Goal: Task Accomplishment & Management: Use online tool/utility

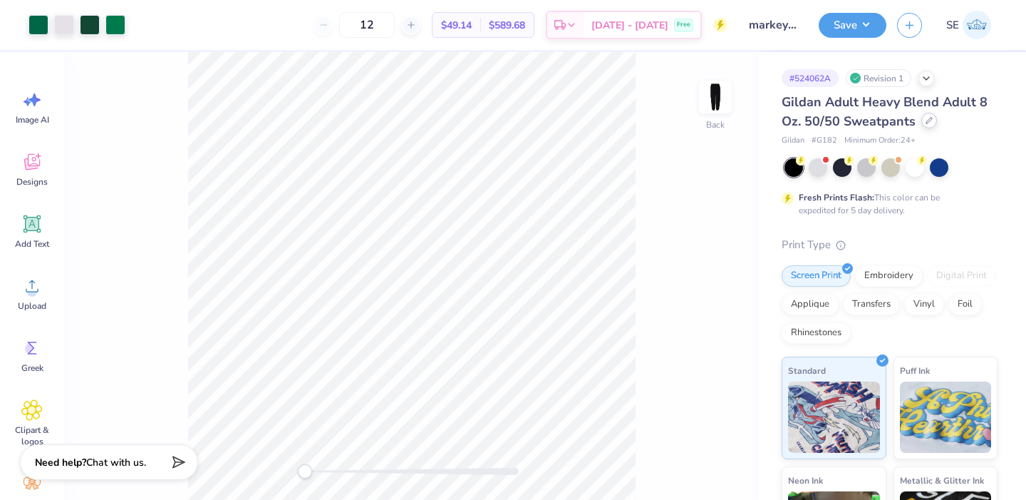
click at [929, 118] on icon at bounding box center [929, 120] width 7 height 7
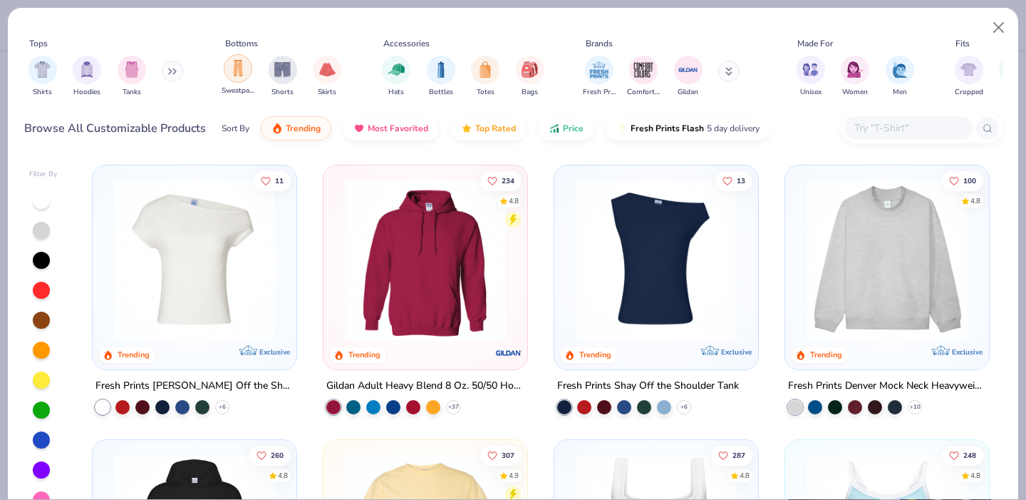
click at [242, 66] on img "filter for Sweatpants" at bounding box center [238, 68] width 16 height 16
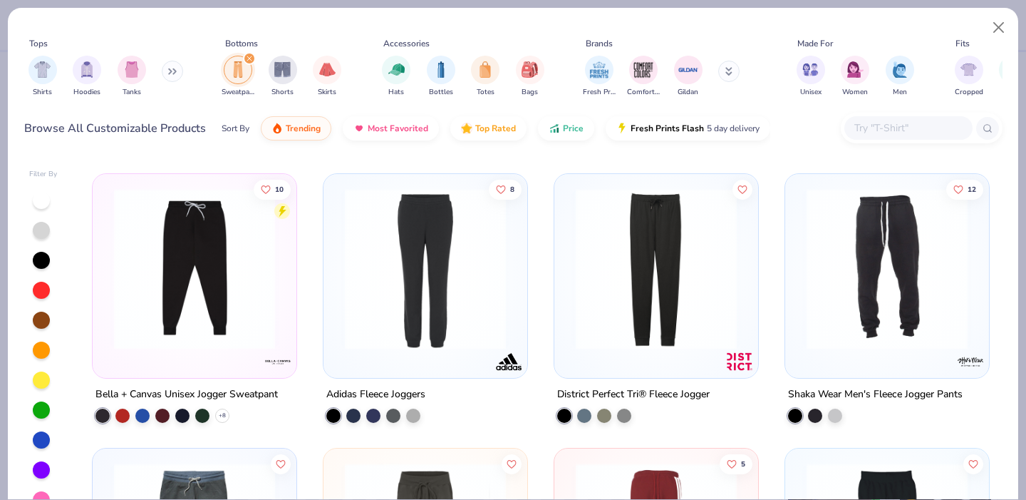
scroll to position [801, 0]
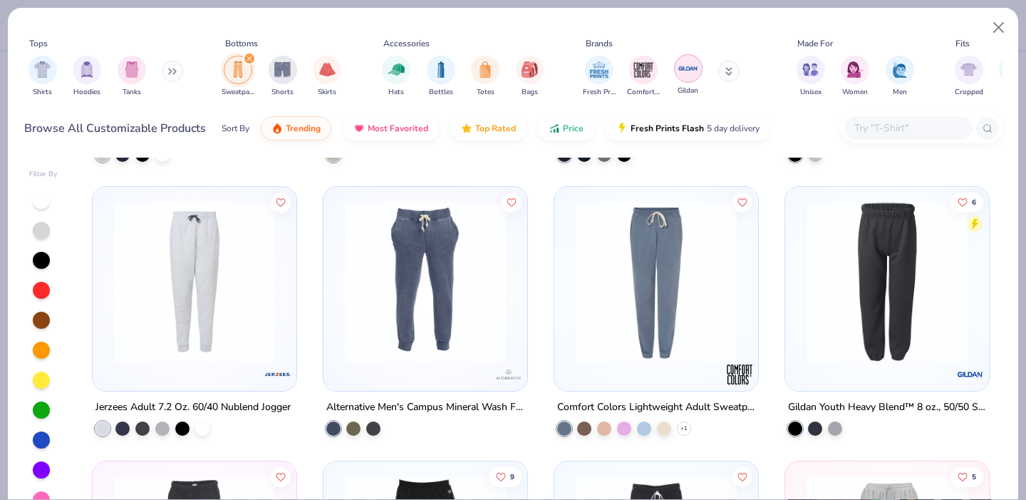
click at [691, 70] on img "filter for Gildan" at bounding box center [688, 68] width 21 height 21
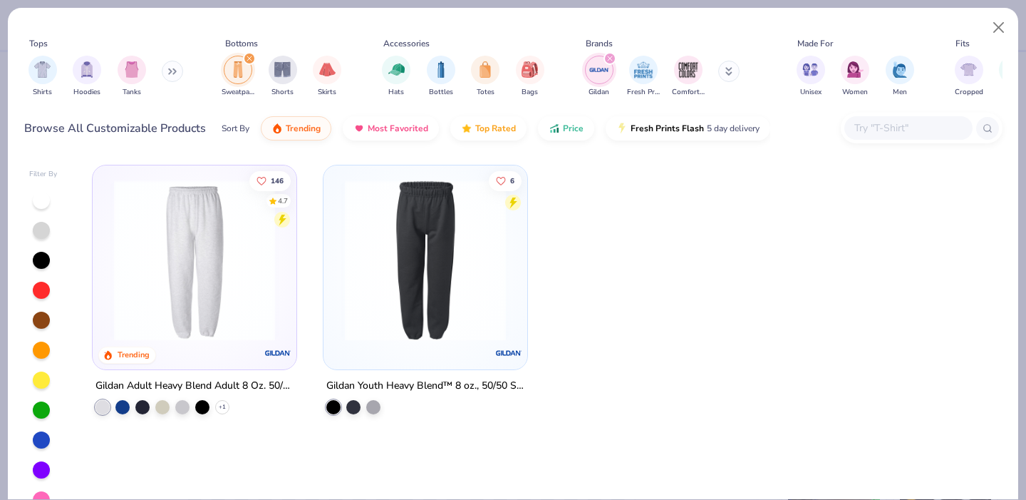
click at [609, 58] on icon "filter for Gildan" at bounding box center [610, 58] width 4 height 4
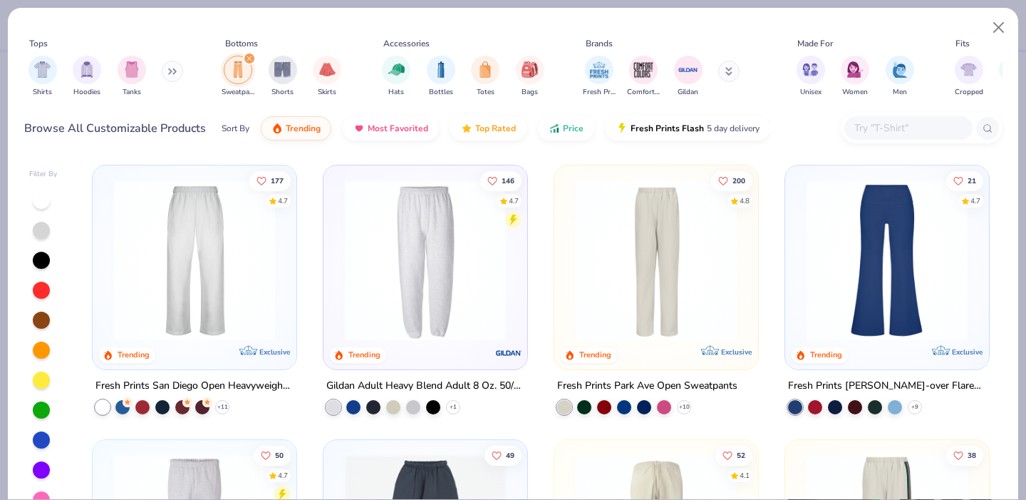
click at [723, 67] on button at bounding box center [728, 71] width 21 height 21
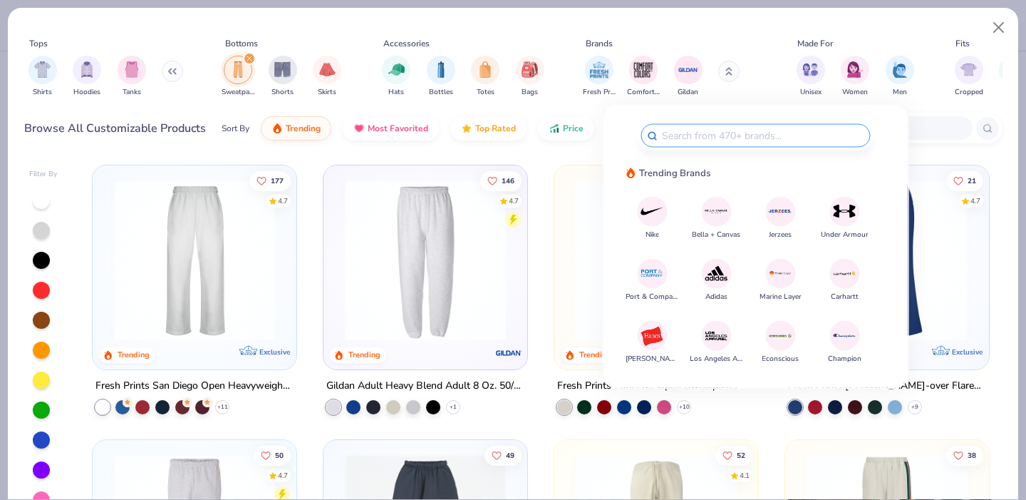
click at [775, 215] on img at bounding box center [780, 211] width 25 height 25
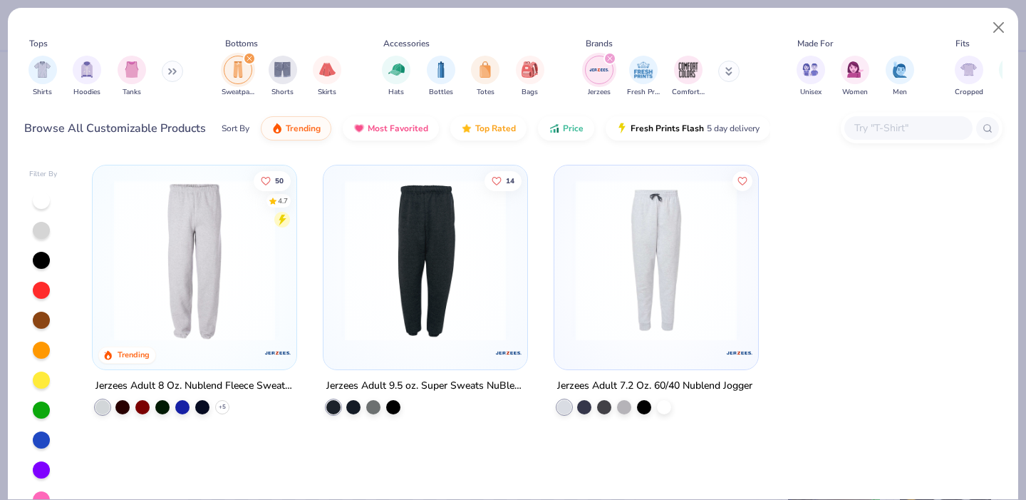
click at [606, 57] on div "filter for Jerzees" at bounding box center [610, 58] width 13 height 13
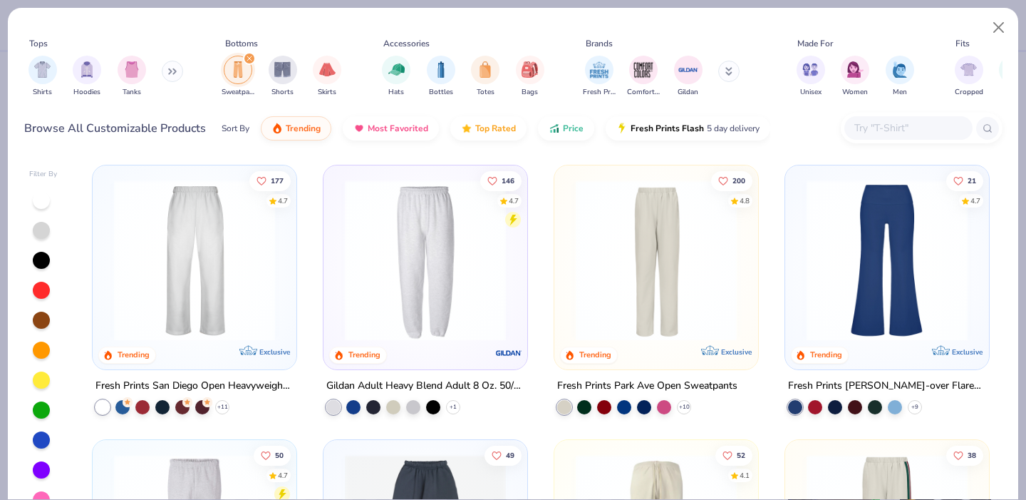
click at [728, 66] on button at bounding box center [728, 71] width 21 height 21
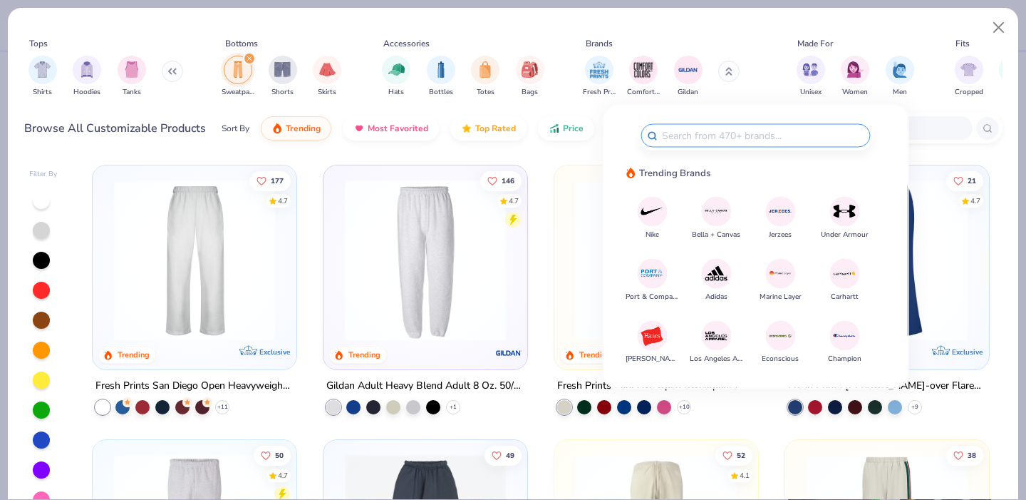
click at [718, 215] on img at bounding box center [716, 211] width 25 height 25
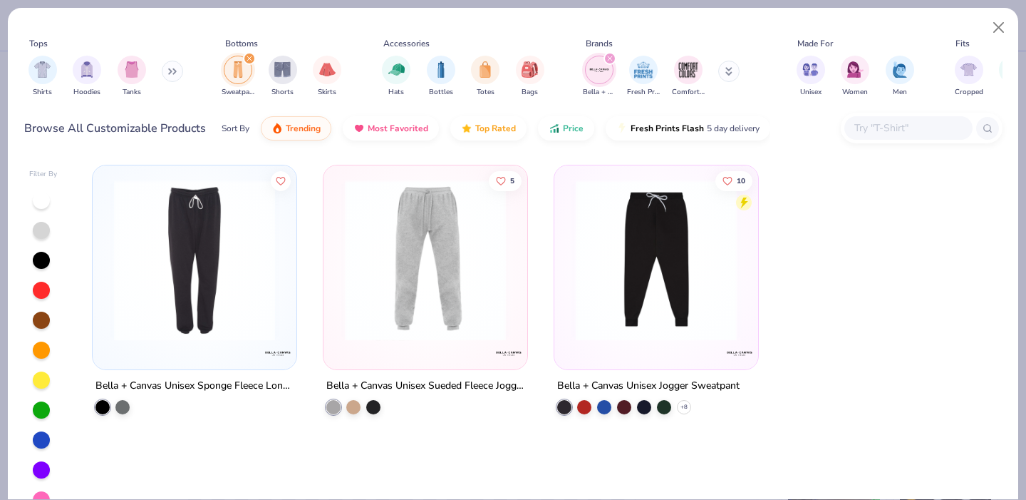
click at [606, 58] on div "filter for Bella + Canvas" at bounding box center [610, 58] width 13 height 13
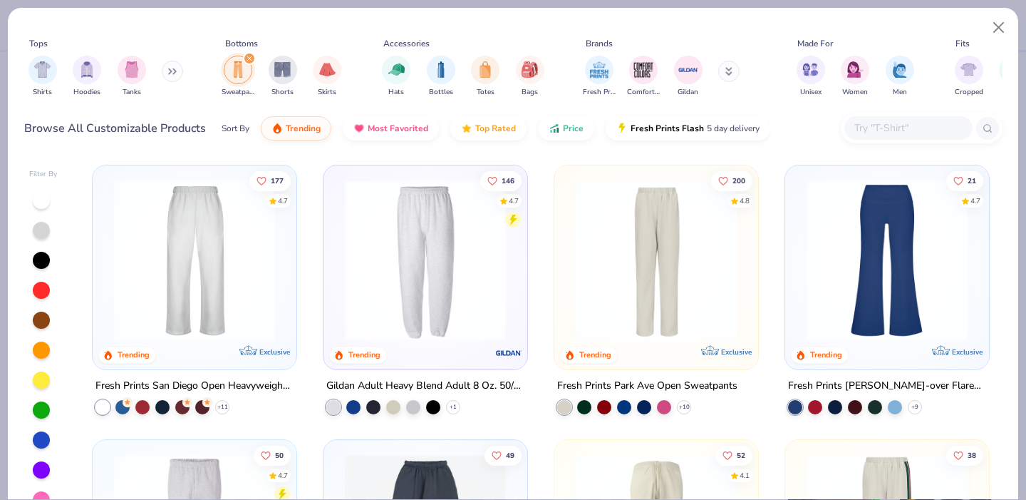
click at [730, 65] on button at bounding box center [728, 71] width 21 height 21
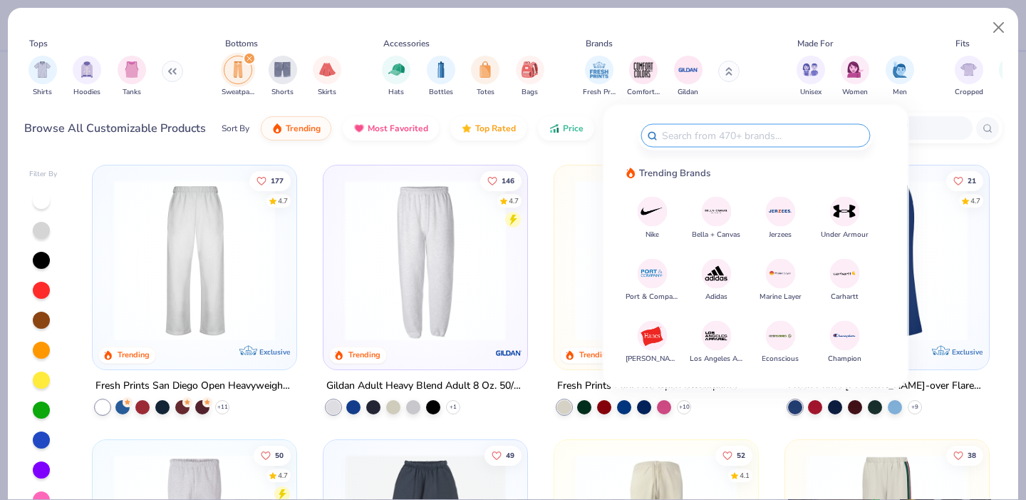
click at [554, 165] on div "200 4.8 Trending Exclusive Fresh Prints Park Ave Open Sweatpants + 10" at bounding box center [656, 289] width 205 height 249
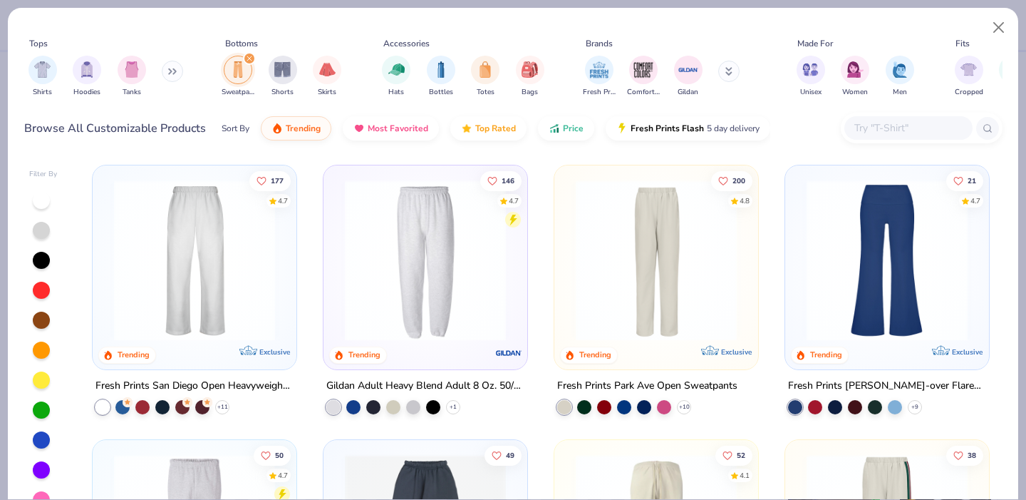
click at [237, 268] on img at bounding box center [194, 260] width 175 height 161
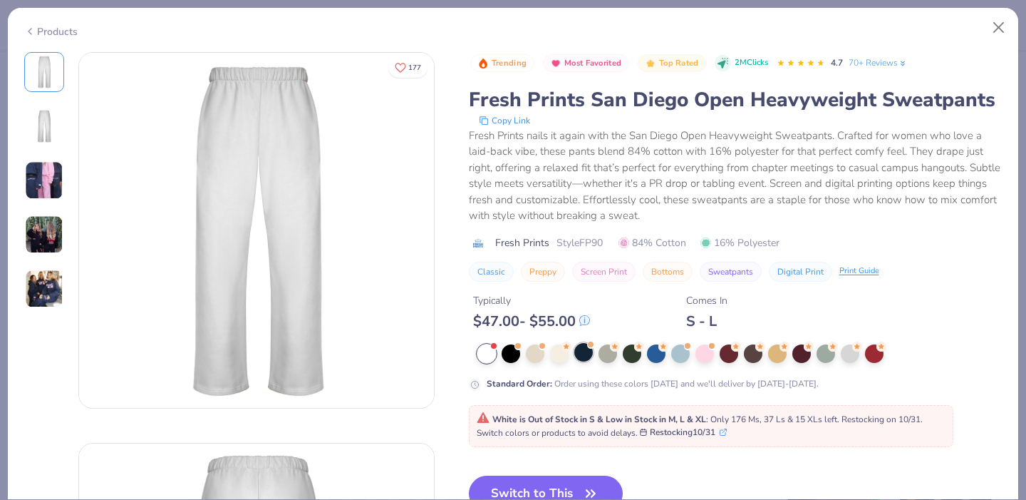
click at [582, 347] on div at bounding box center [583, 352] width 19 height 19
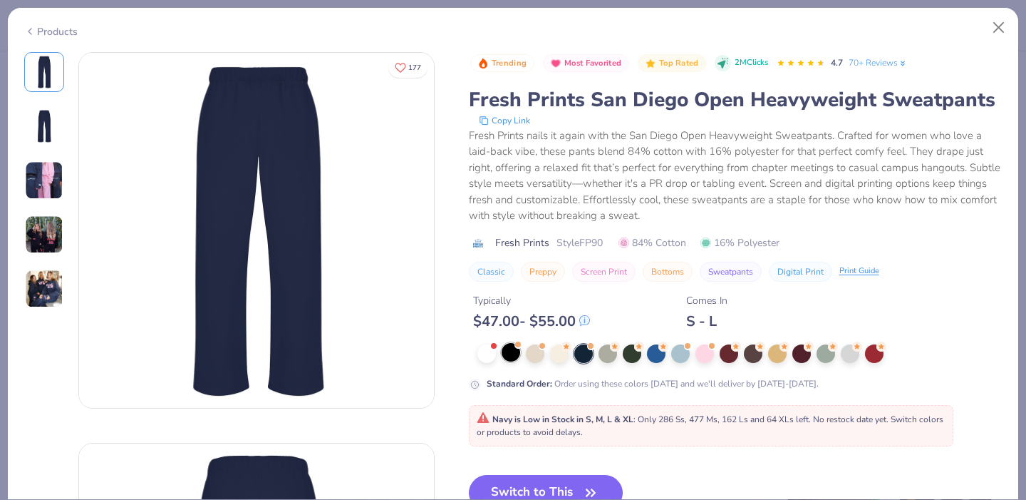
click at [513, 351] on div at bounding box center [511, 352] width 19 height 19
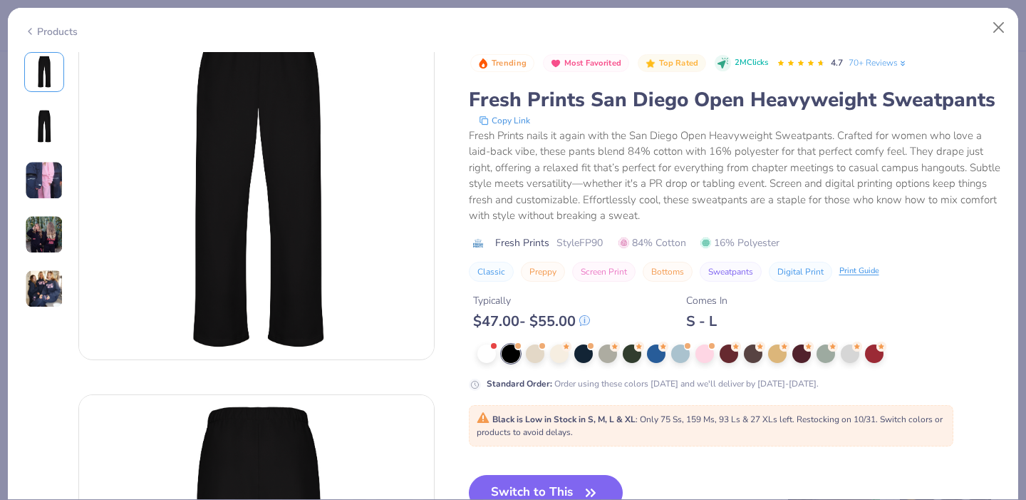
scroll to position [53, 0]
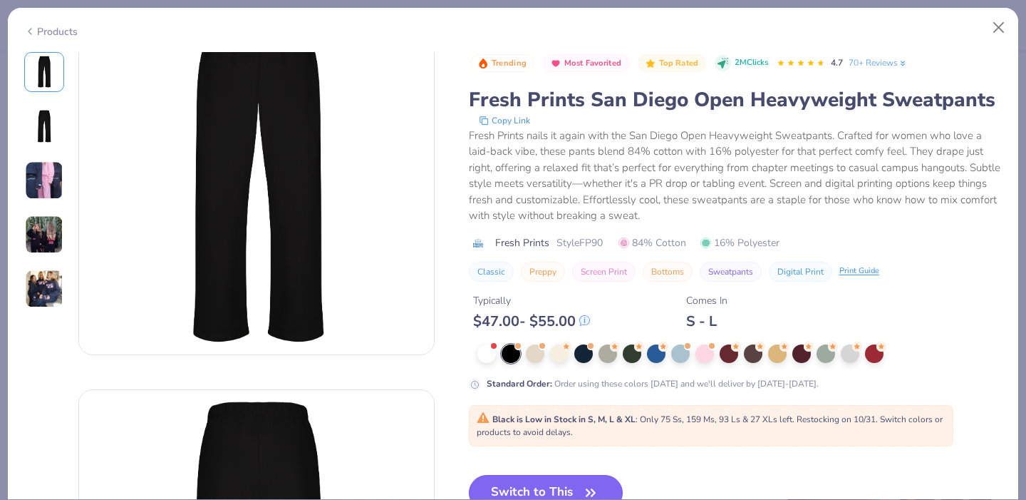
click at [555, 480] on button "Switch to This" at bounding box center [546, 493] width 155 height 36
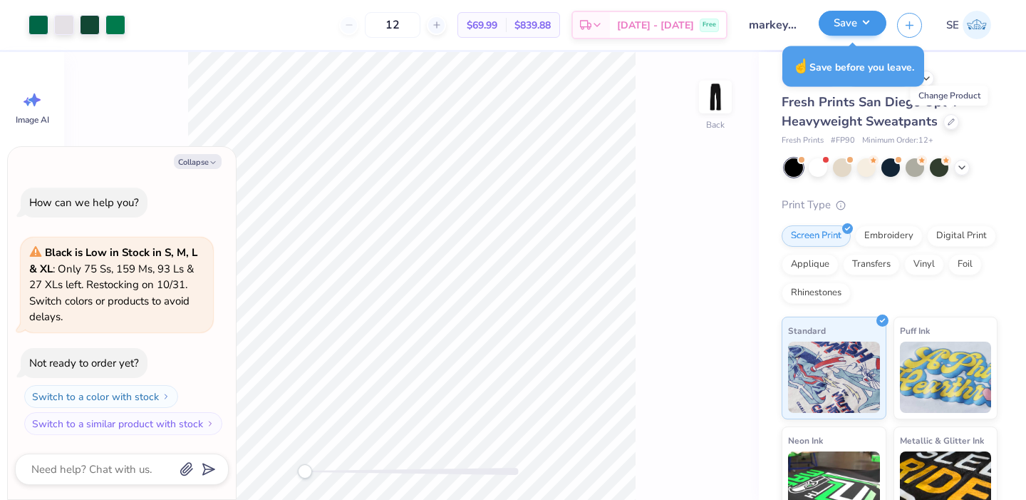
click at [847, 22] on button "Save" at bounding box center [853, 23] width 68 height 25
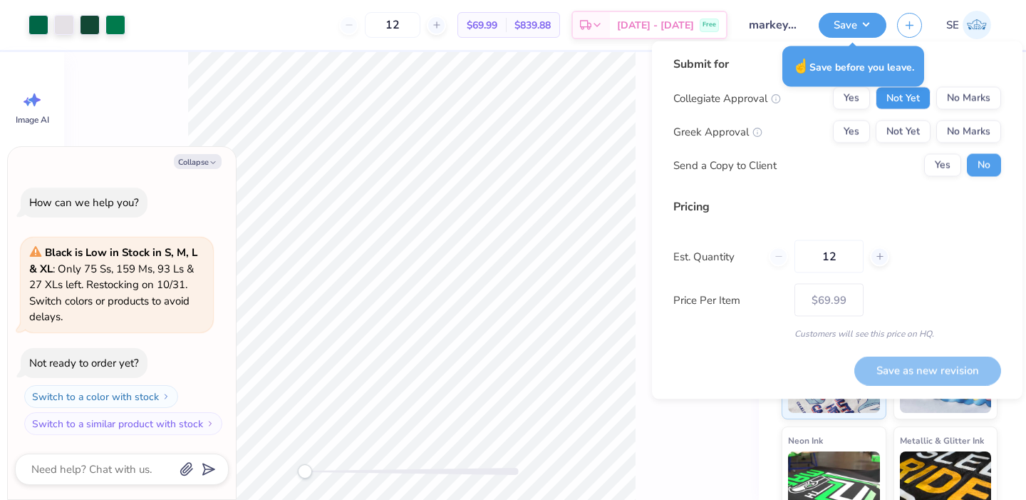
click at [911, 93] on button "Not Yet" at bounding box center [903, 98] width 55 height 23
click at [974, 128] on button "No Marks" at bounding box center [969, 131] width 65 height 23
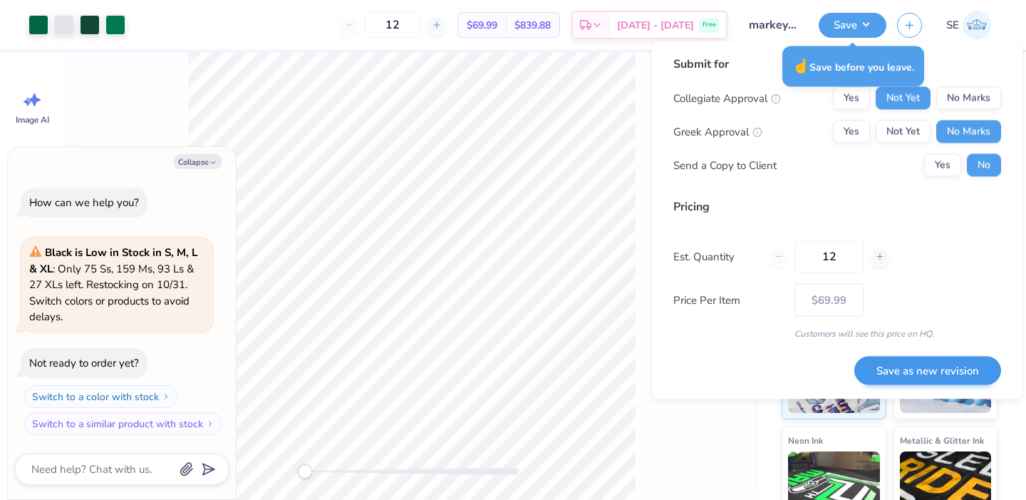
click at [949, 368] on button "Save as new revision" at bounding box center [928, 370] width 147 height 29
type textarea "x"
type input "– –"
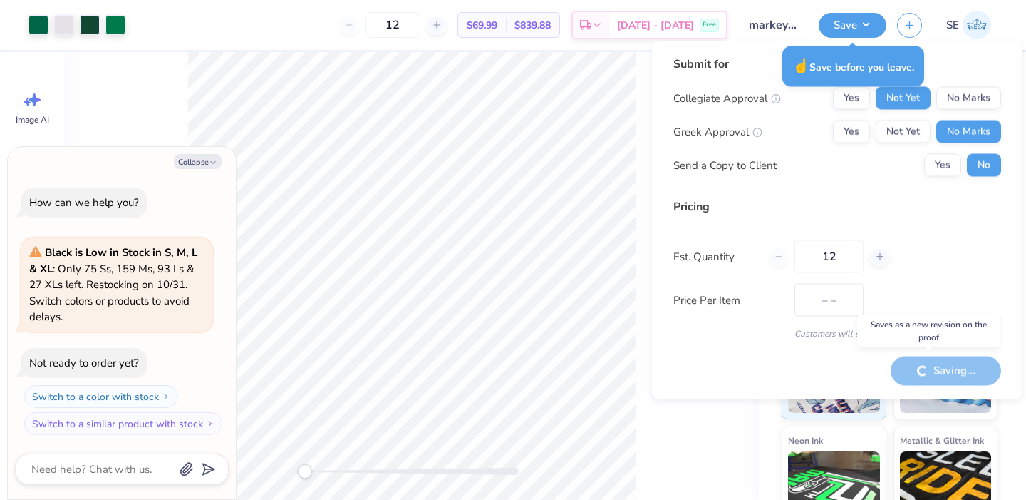
type textarea "x"
type input "$69.99"
type textarea "x"
